Goal: Transaction & Acquisition: Purchase product/service

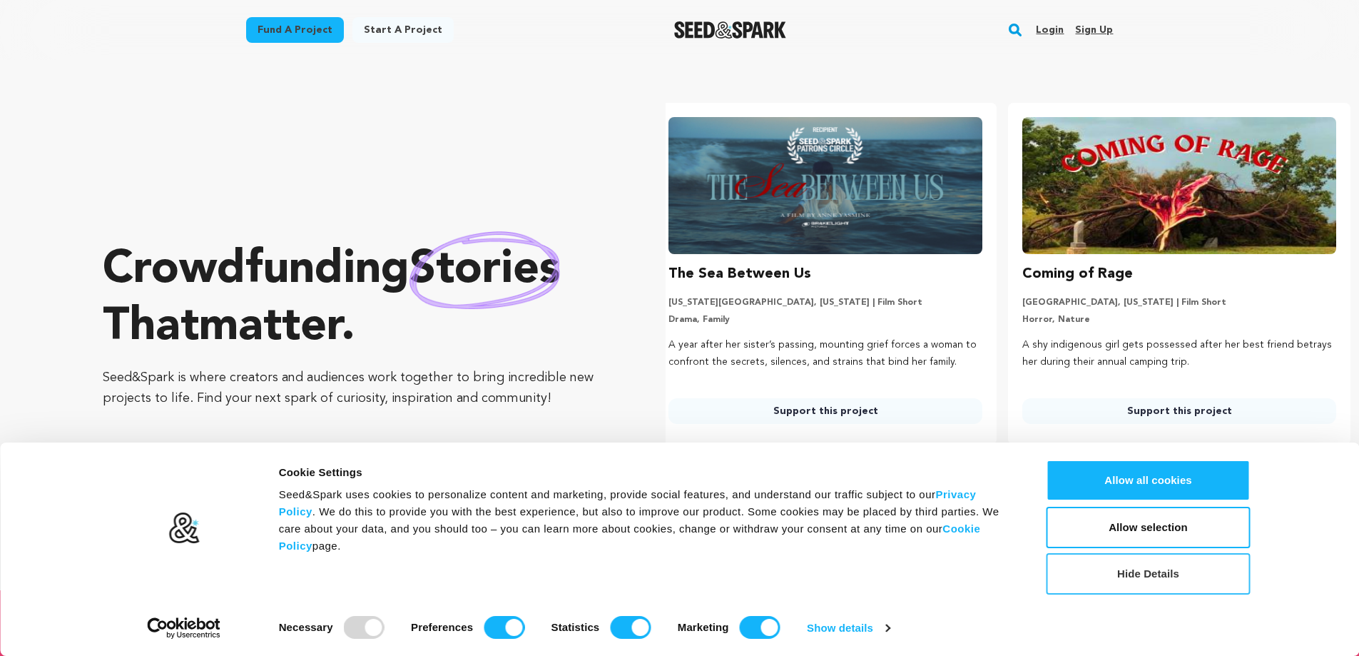
scroll to position [0, 365]
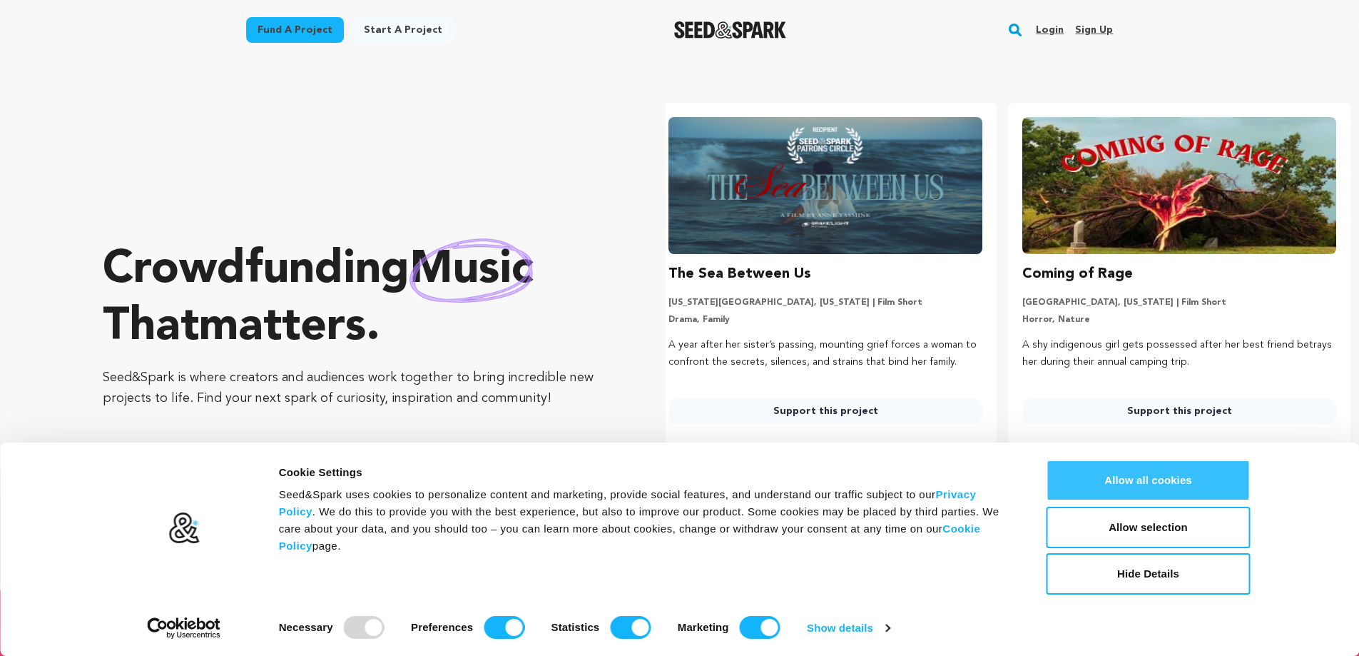
click at [1152, 482] on button "Allow all cookies" at bounding box center [1149, 480] width 204 height 41
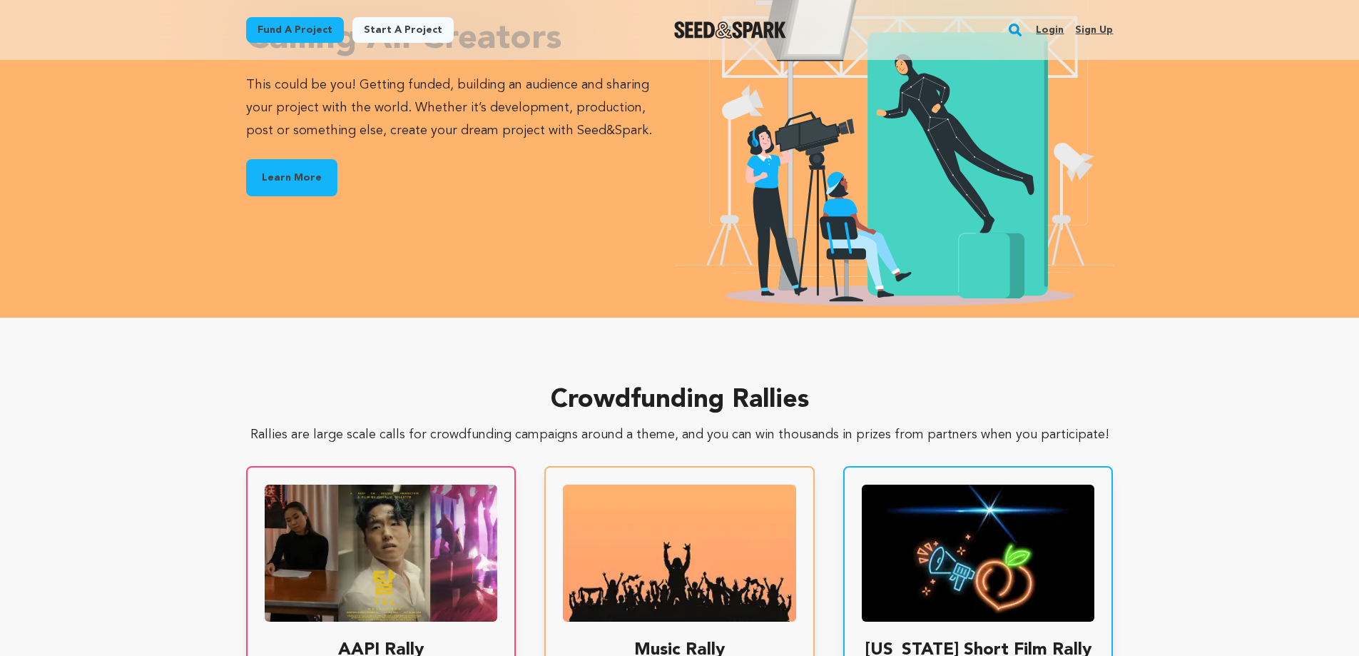
scroll to position [2141, 0]
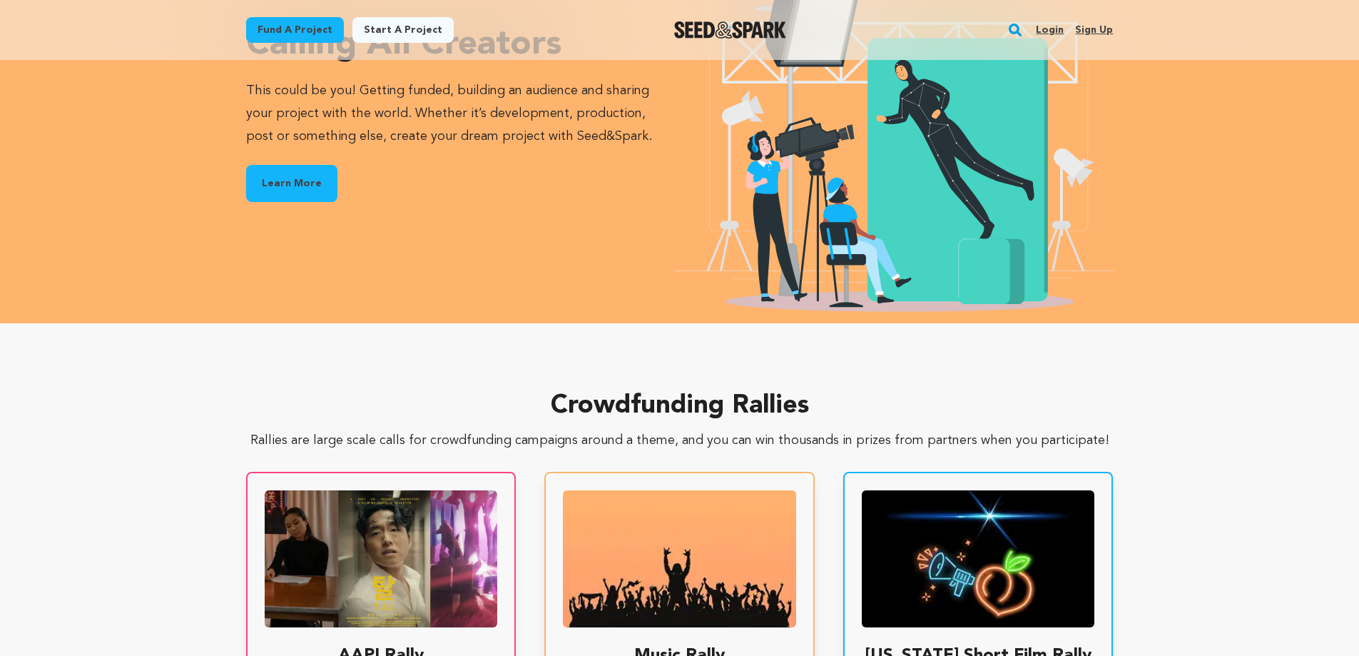
click at [313, 188] on link "Learn More" at bounding box center [291, 183] width 91 height 37
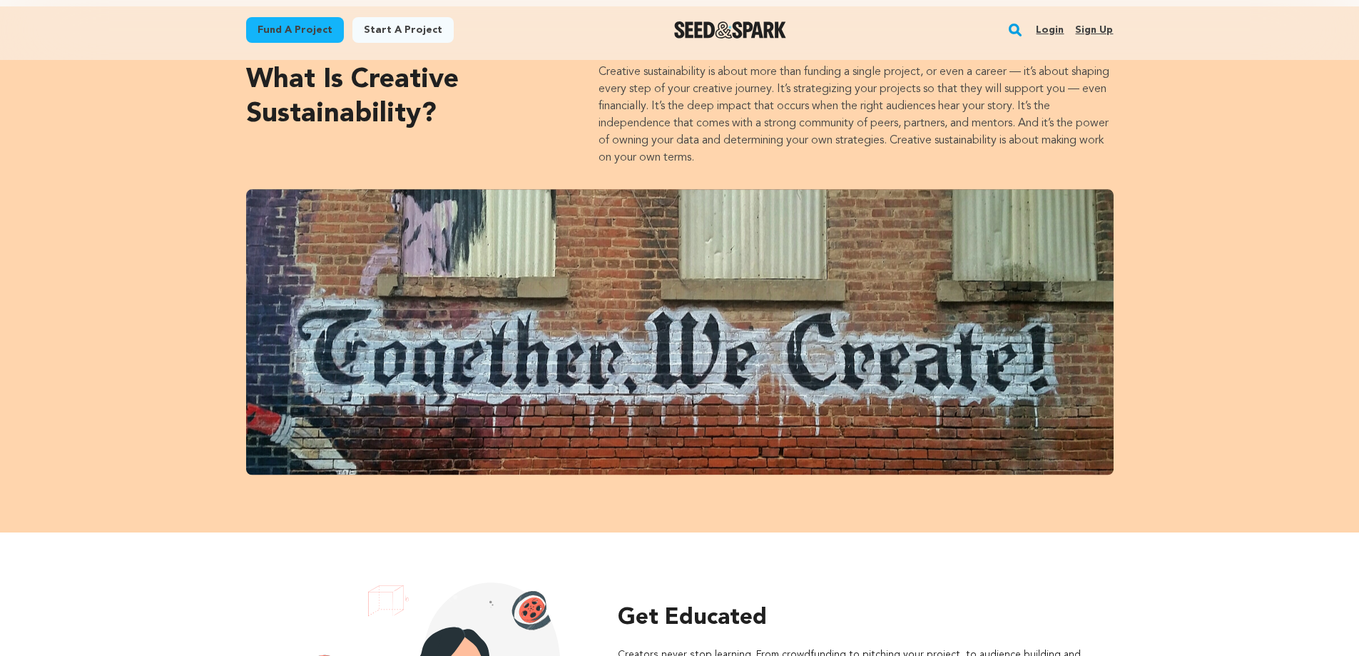
drag, startPoint x: 493, startPoint y: 171, endPoint x: 509, endPoint y: 57, distance: 114.6
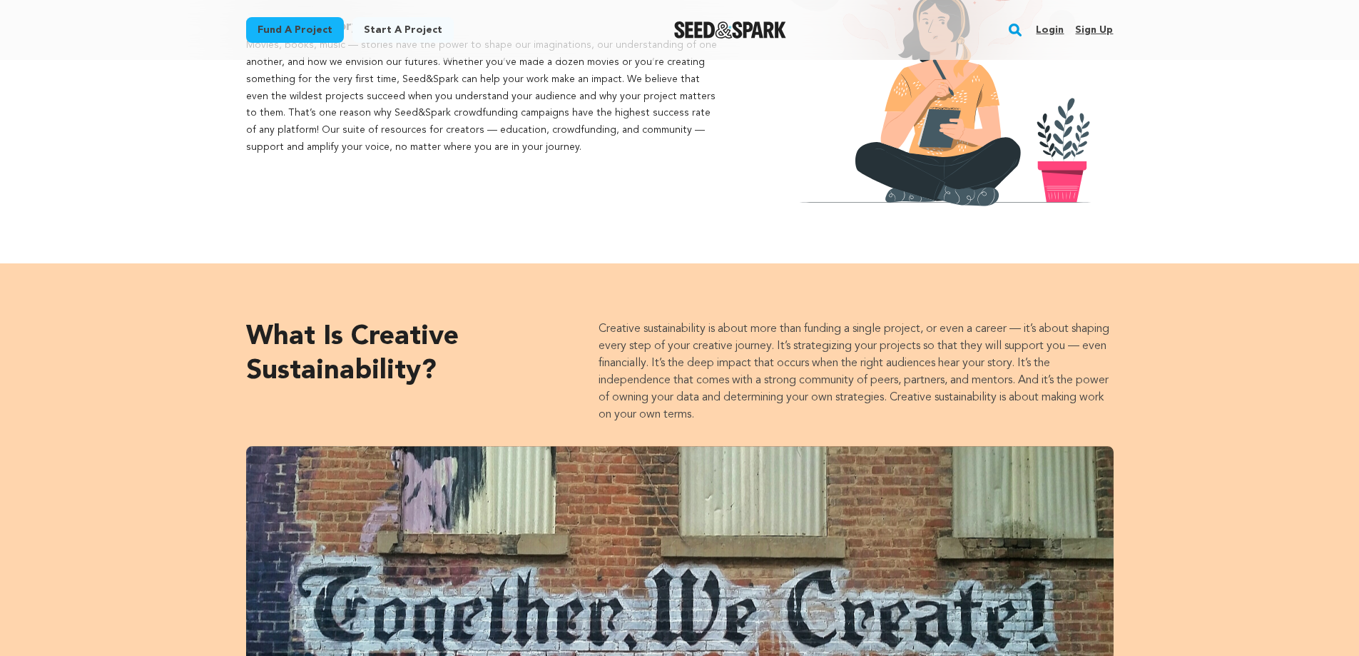
click at [285, 34] on link "Fund a project" at bounding box center [295, 30] width 98 height 26
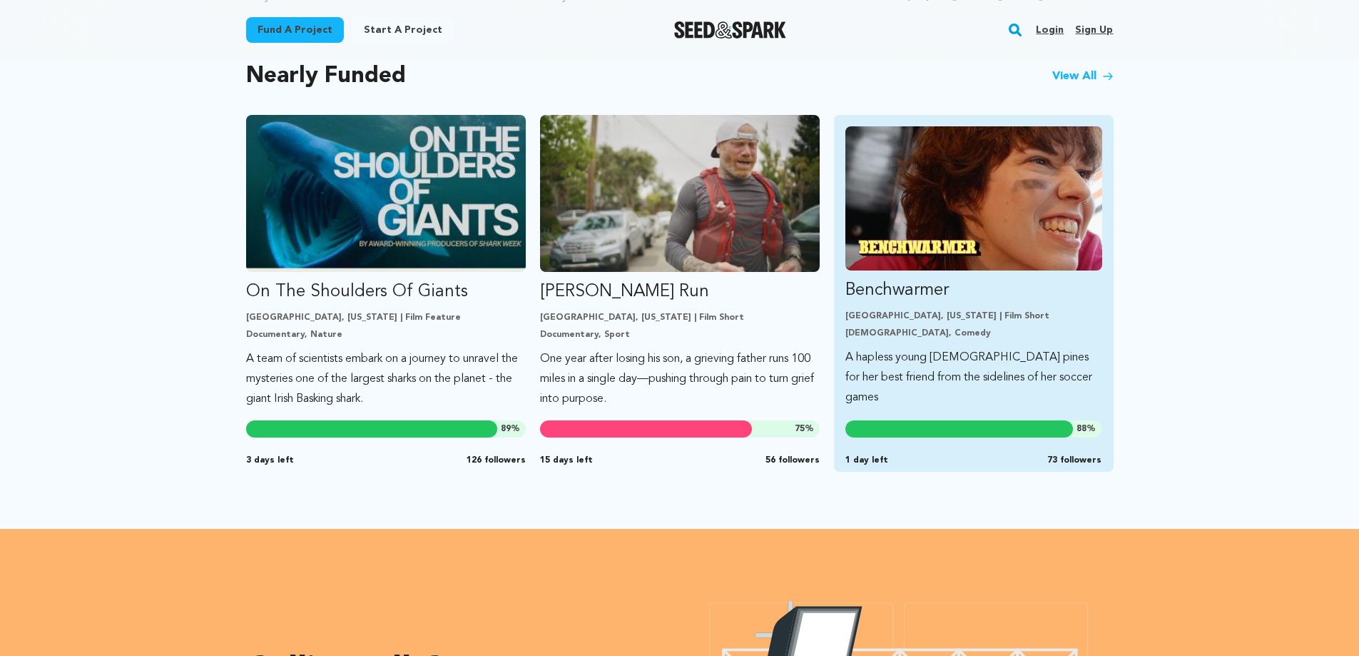
scroll to position [1213, 0]
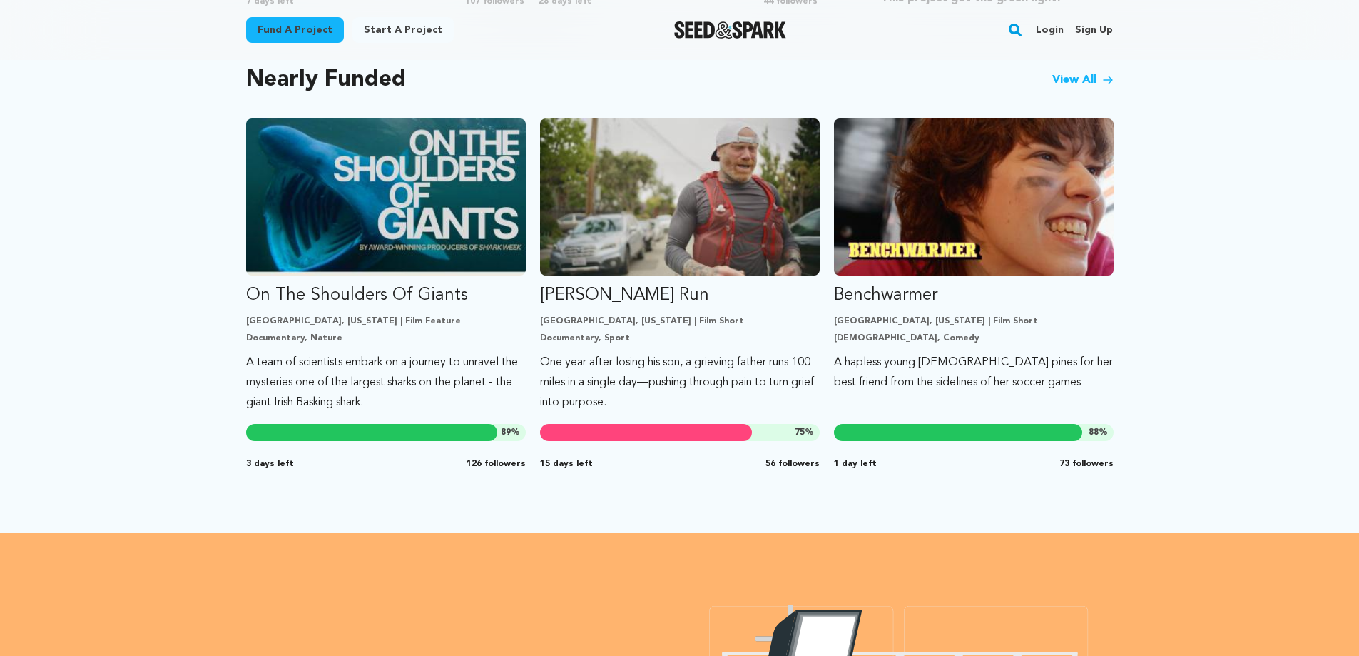
click at [1078, 76] on link "View All" at bounding box center [1083, 79] width 61 height 17
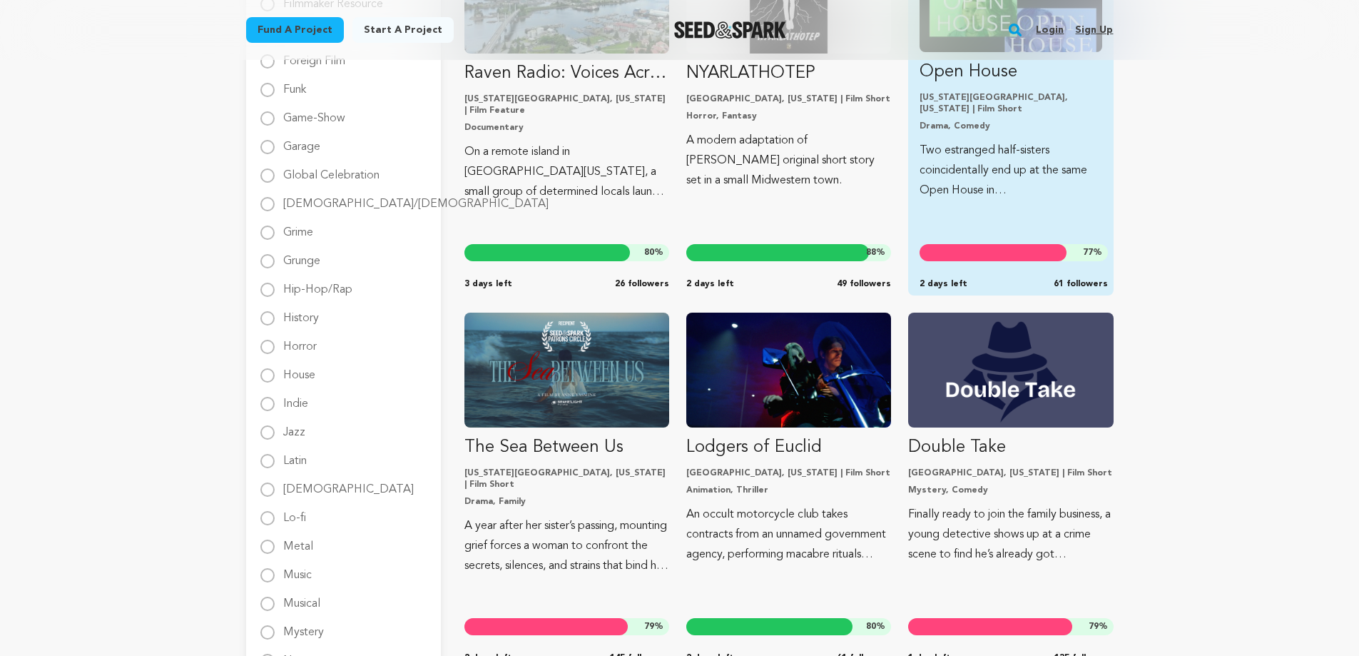
scroll to position [1070, 0]
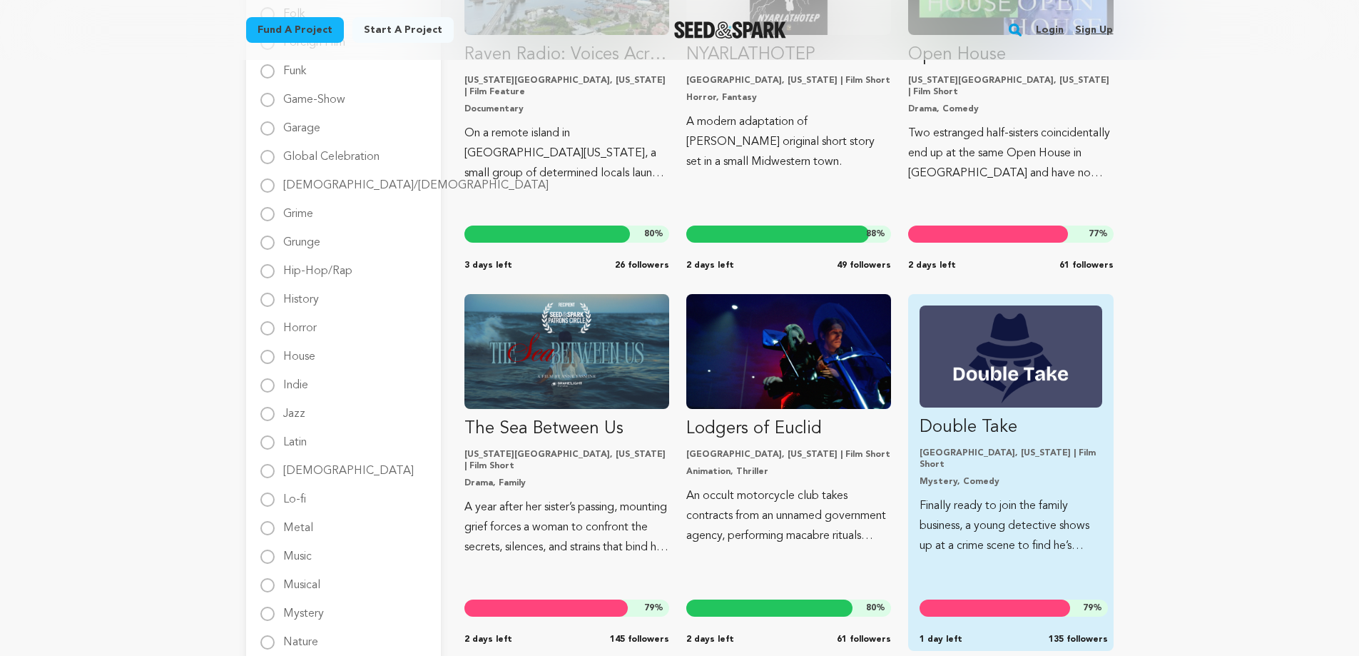
click at [1031, 355] on img "Fund Double Take" at bounding box center [1011, 356] width 182 height 102
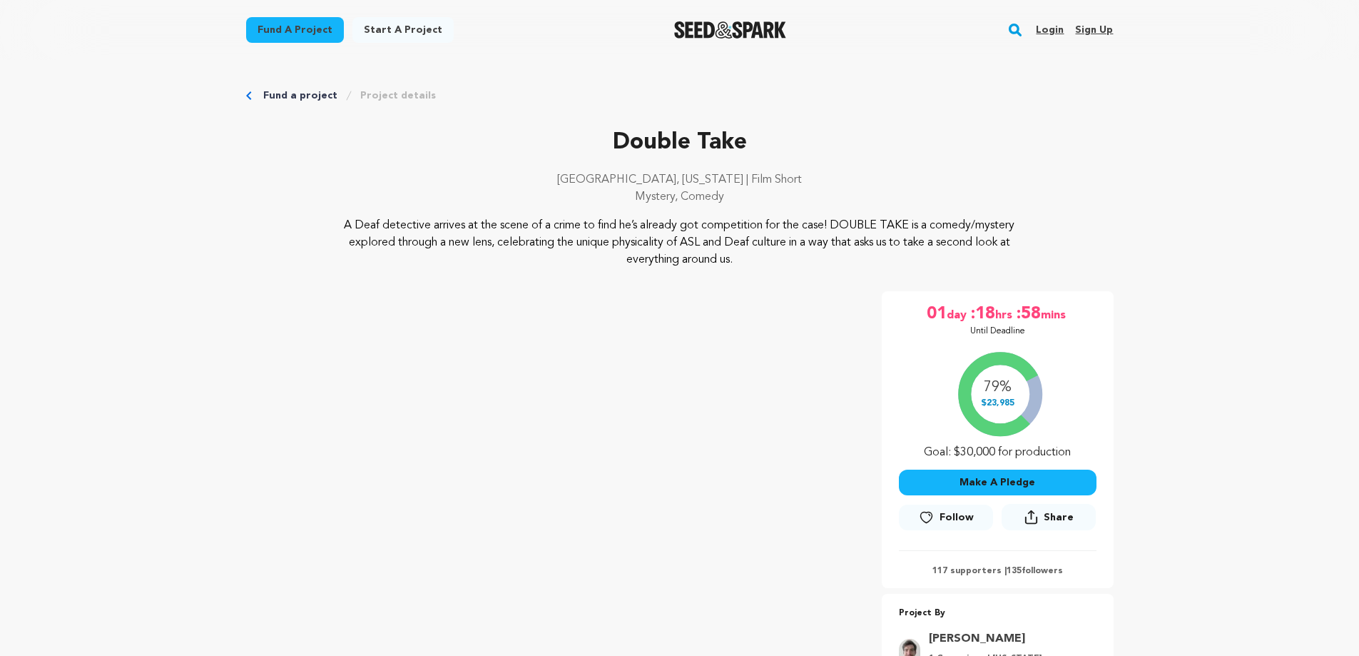
drag, startPoint x: 562, startPoint y: 517, endPoint x: 571, endPoint y: 310, distance: 207.1
click at [295, 28] on link "Fund a project" at bounding box center [295, 30] width 98 height 26
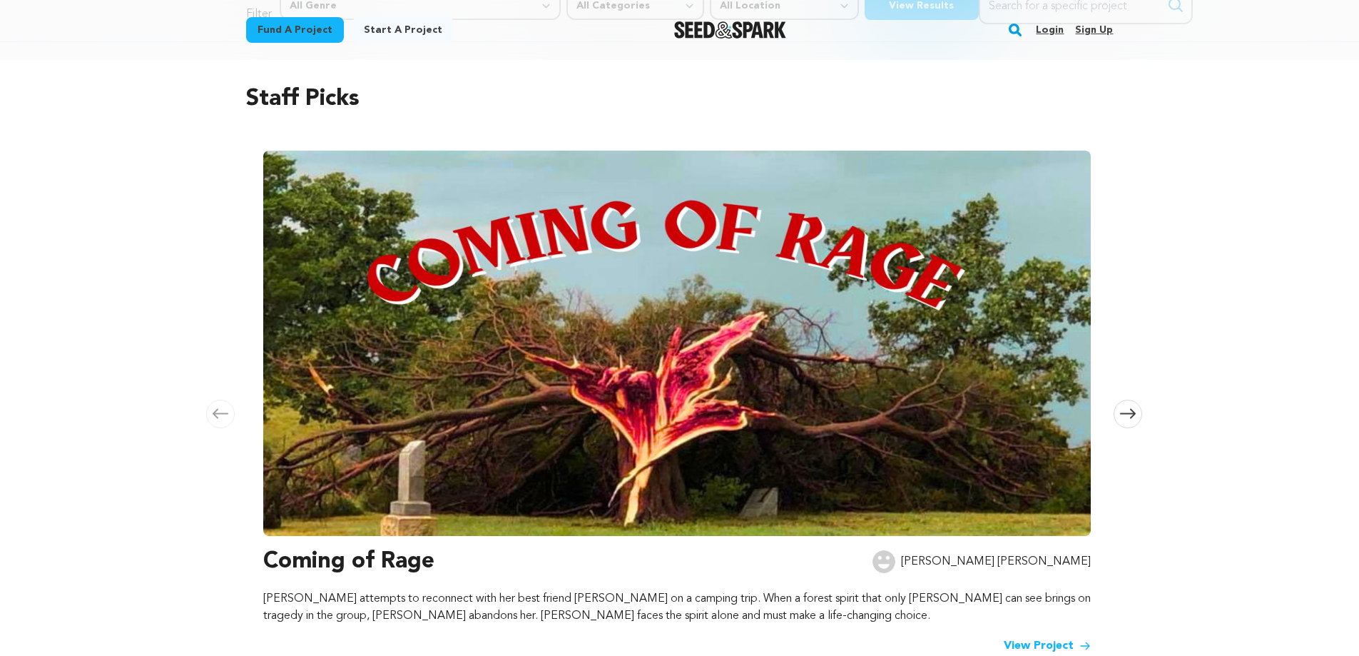
scroll to position [285, 0]
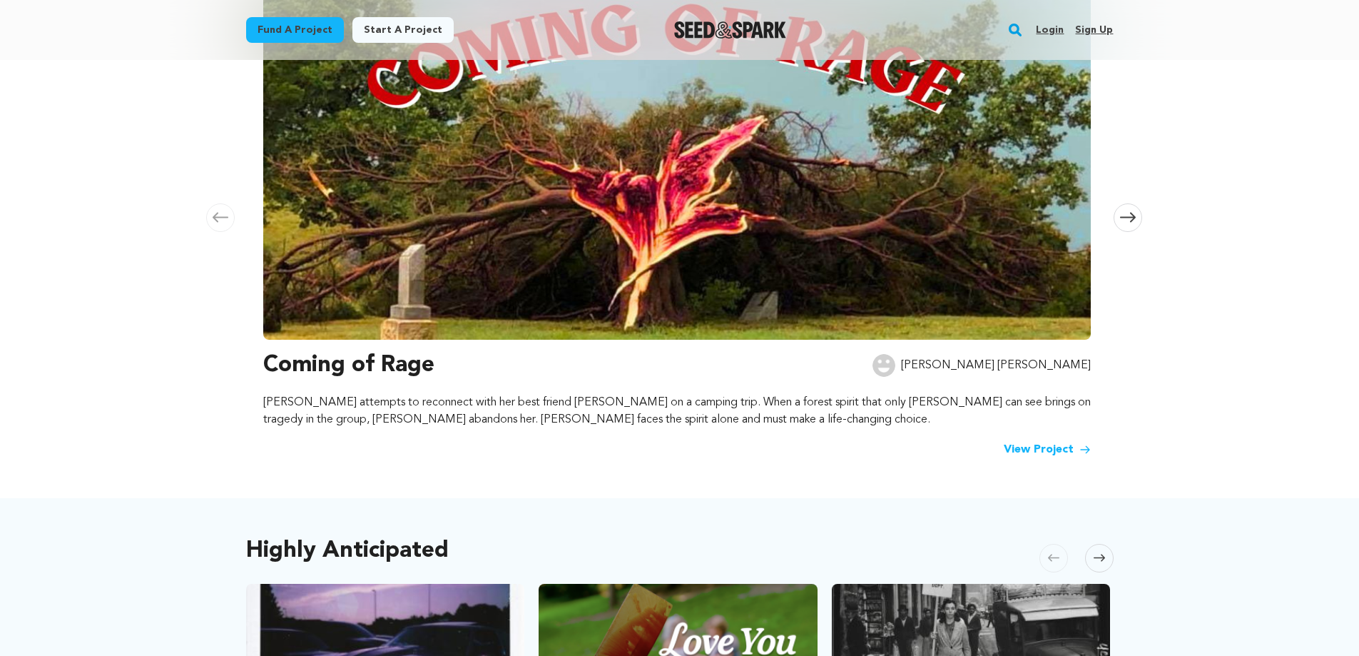
click at [763, 205] on img at bounding box center [677, 146] width 828 height 385
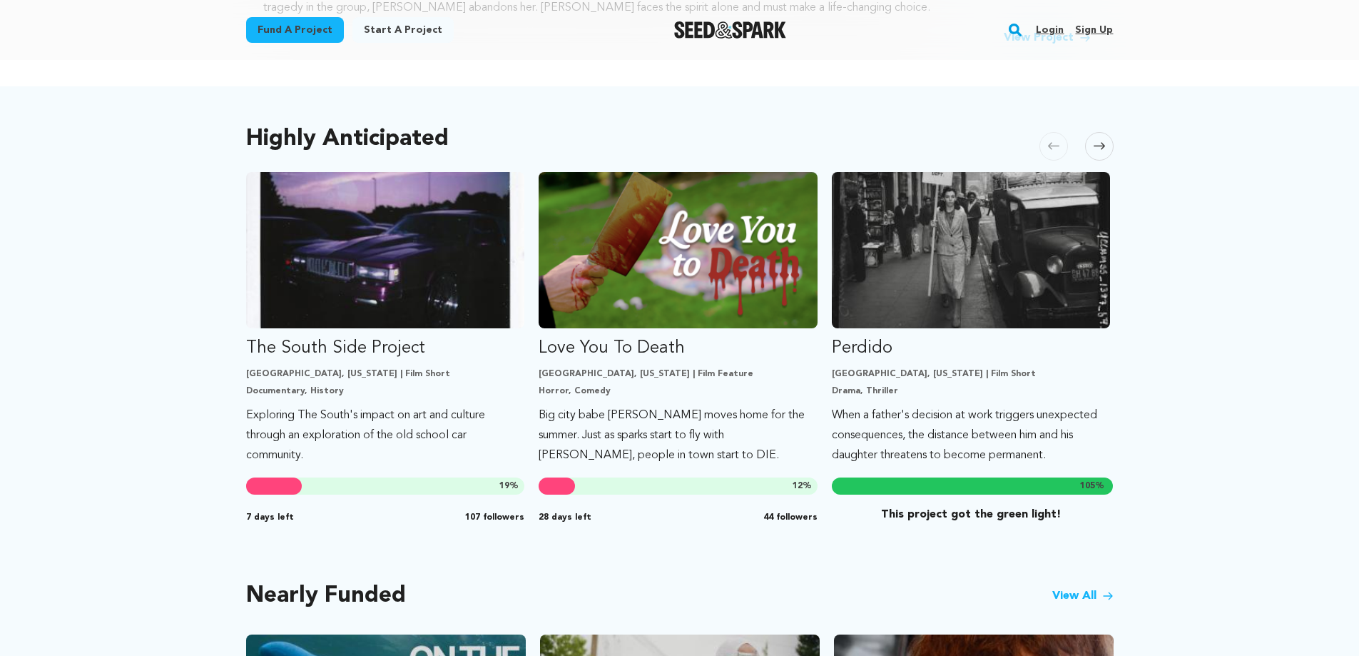
scroll to position [714, 0]
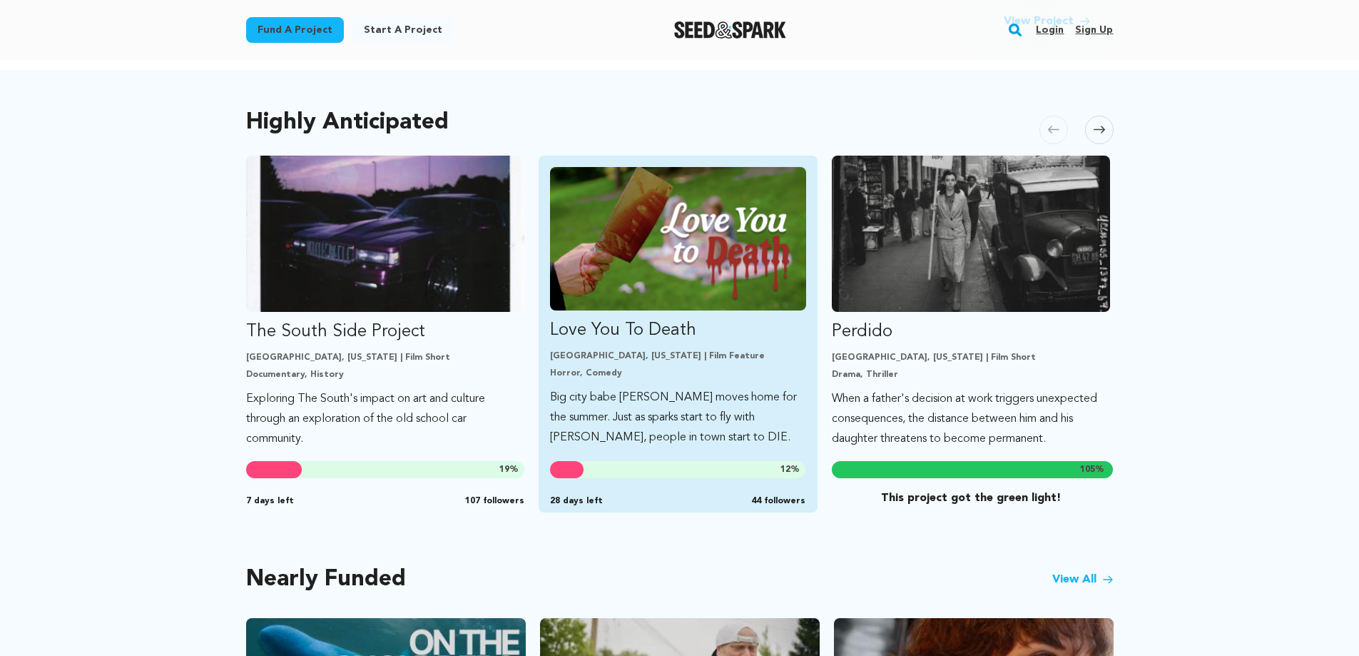
click at [708, 231] on img "Fund Love You To Death" at bounding box center [678, 238] width 256 height 143
